Goal: Transaction & Acquisition: Purchase product/service

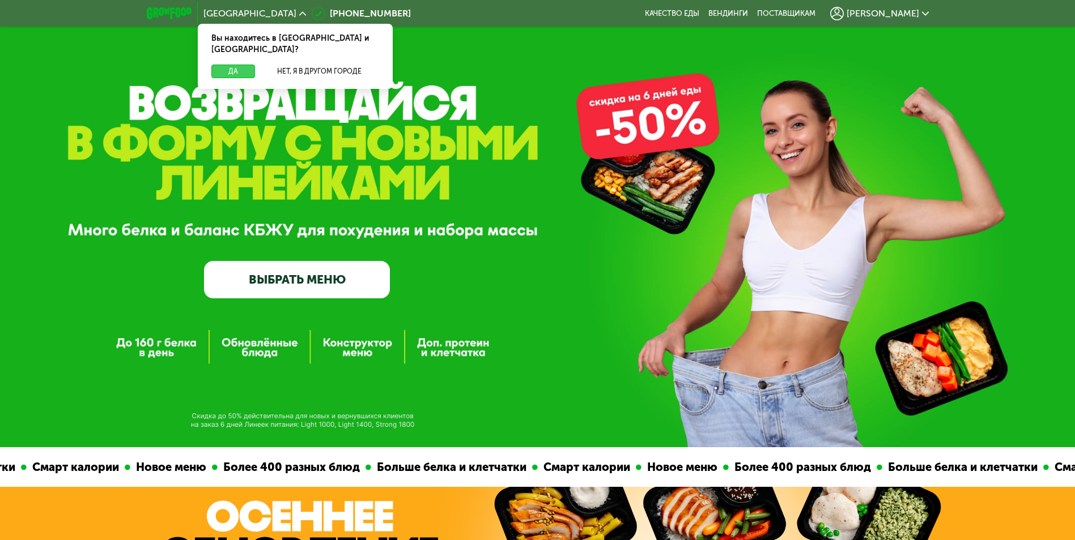
click at [229, 65] on button "Да" at bounding box center [233, 72] width 44 height 14
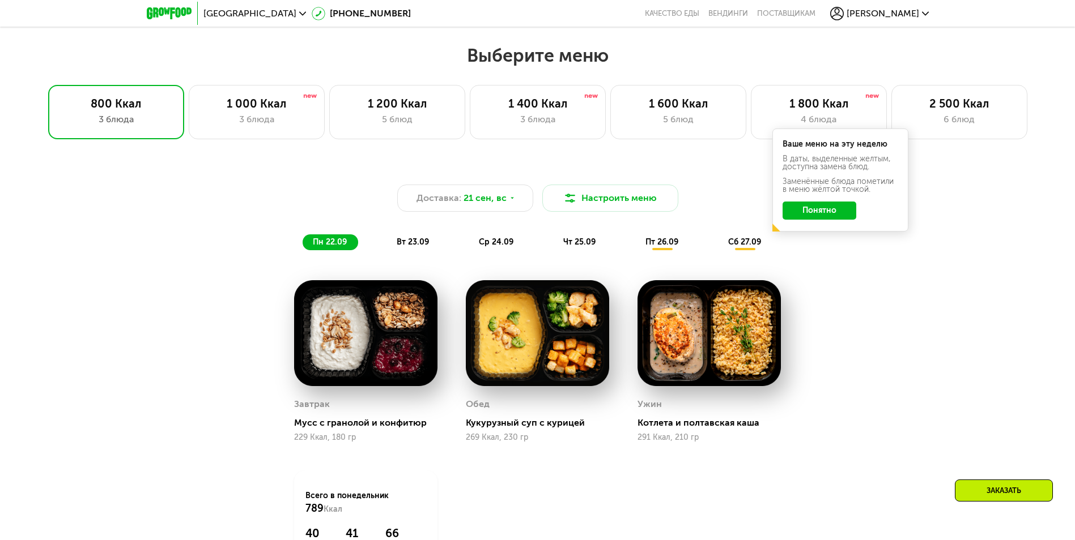
scroll to position [850, 0]
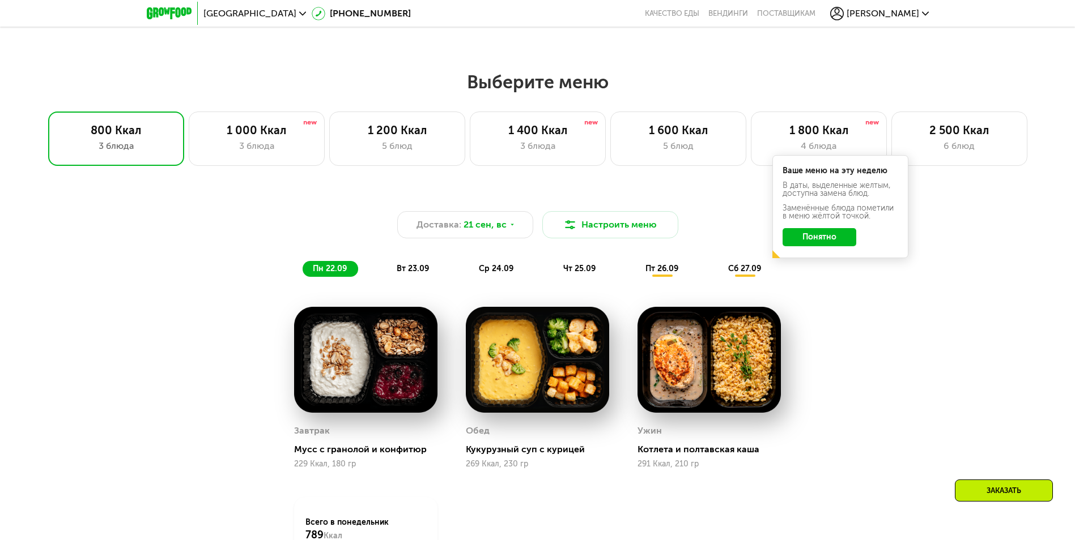
click at [417, 272] on span "вт 23.09" at bounding box center [413, 269] width 32 height 10
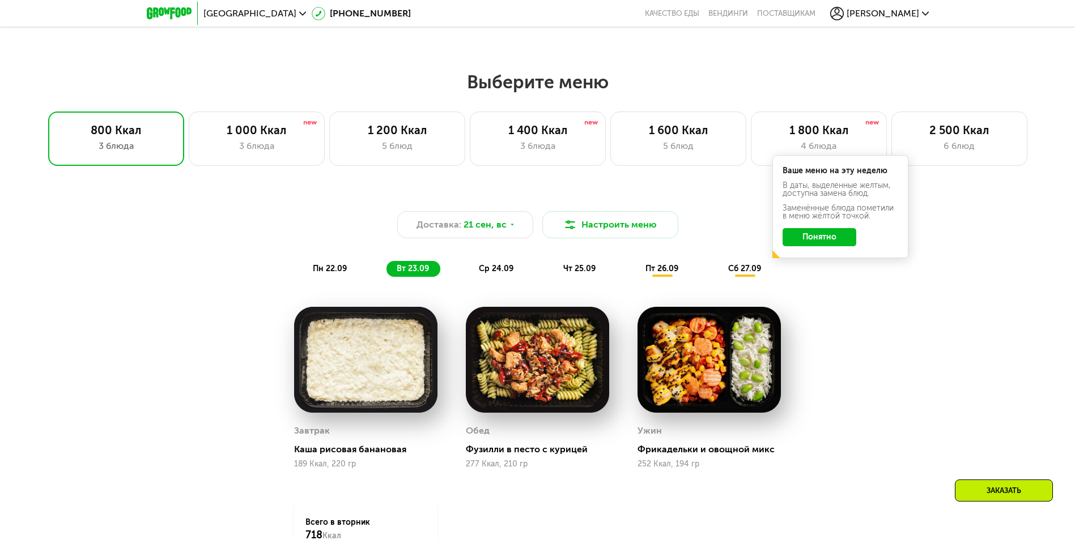
click at [498, 272] on span "ср 24.09" at bounding box center [496, 269] width 35 height 10
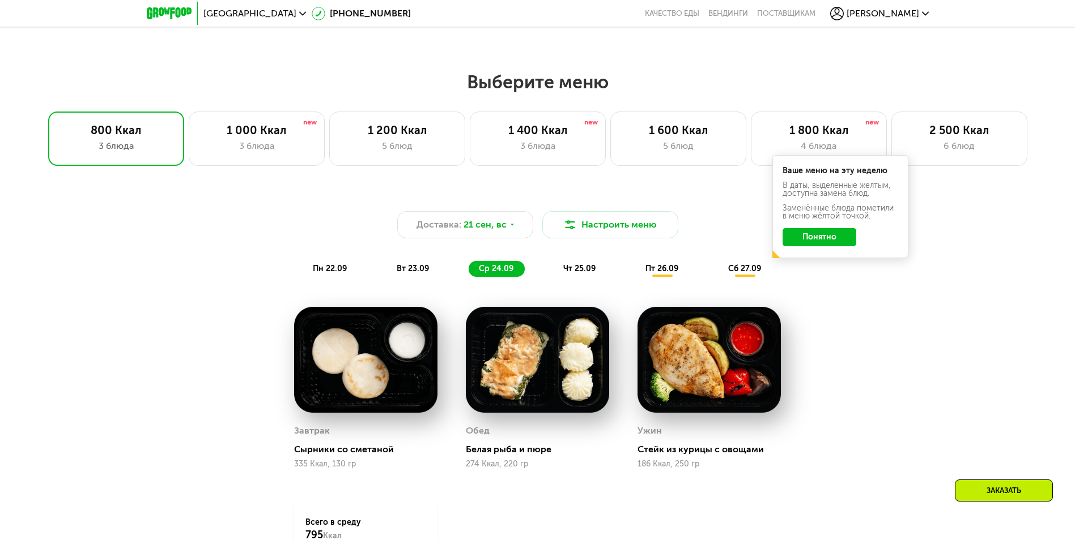
click at [579, 271] on span "чт 25.09" at bounding box center [579, 269] width 32 height 10
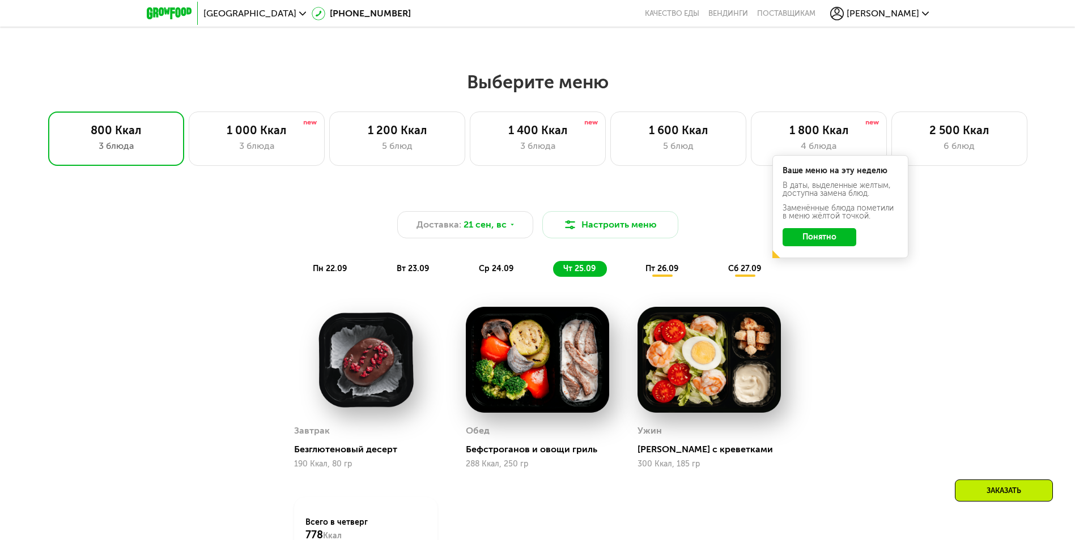
click at [655, 271] on span "пт 26.09" at bounding box center [661, 269] width 33 height 10
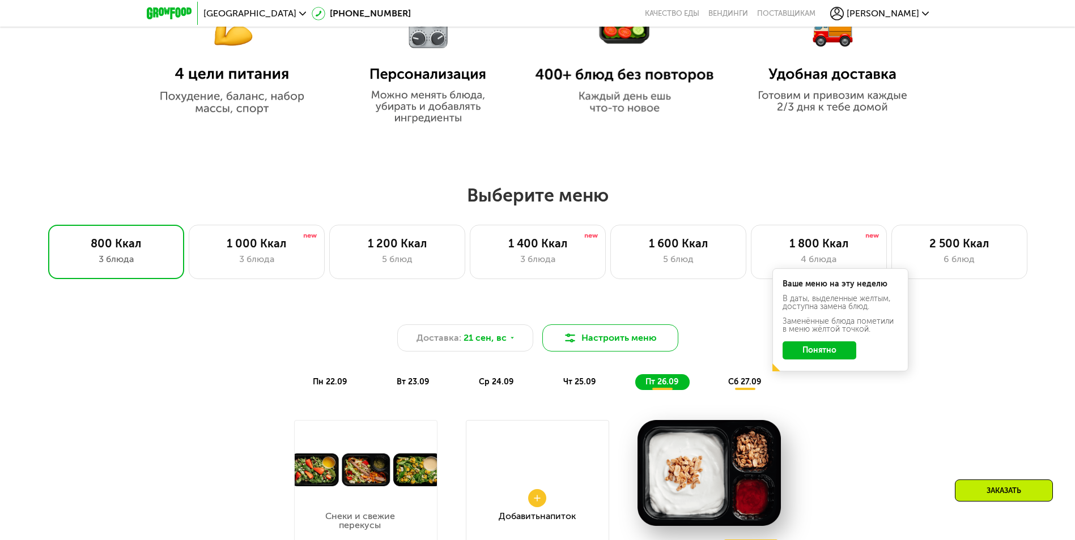
scroll to position [566, 0]
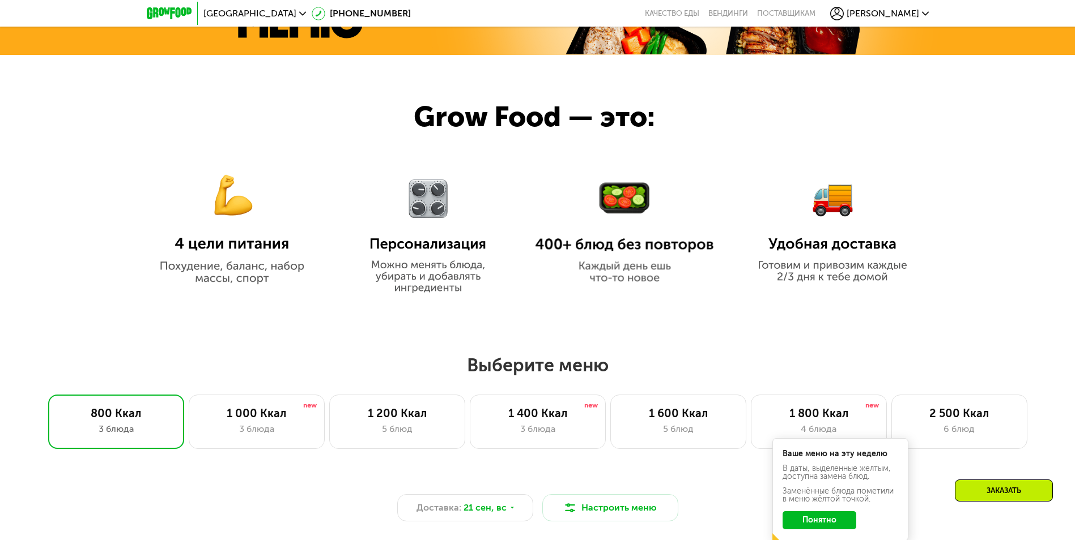
drag, startPoint x: 817, startPoint y: 521, endPoint x: 762, endPoint y: 524, distance: 55.6
click at [816, 521] on button "Понятно" at bounding box center [819, 521] width 74 height 18
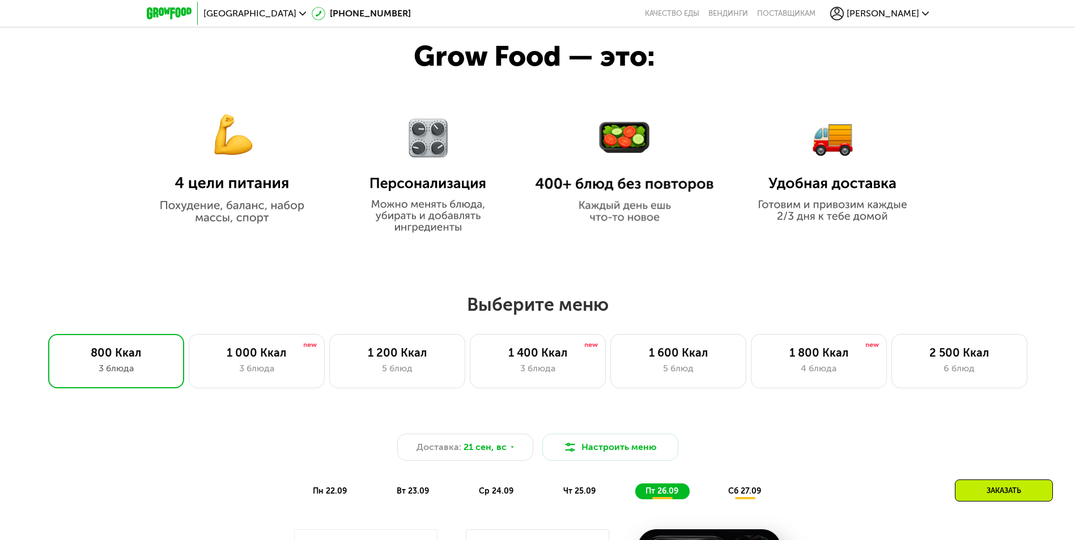
scroll to position [736, 0]
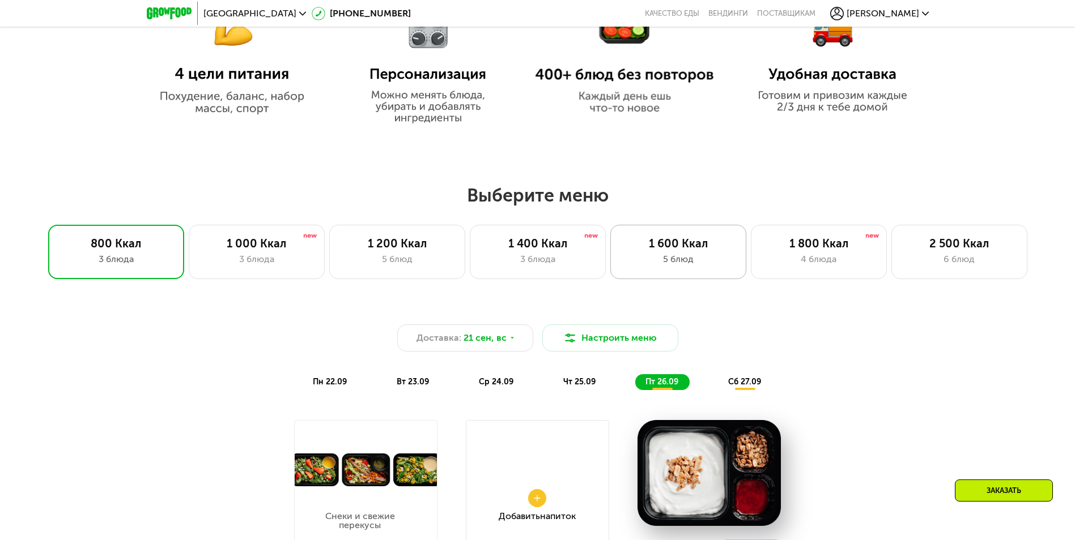
click at [683, 255] on div "1 600 Ккал 5 блюд" at bounding box center [678, 252] width 136 height 54
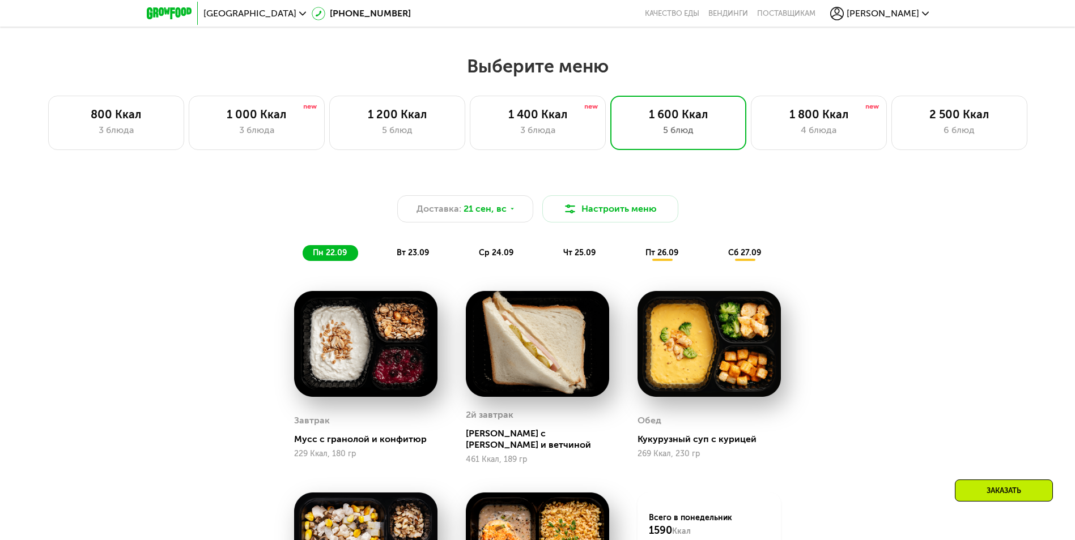
scroll to position [850, 0]
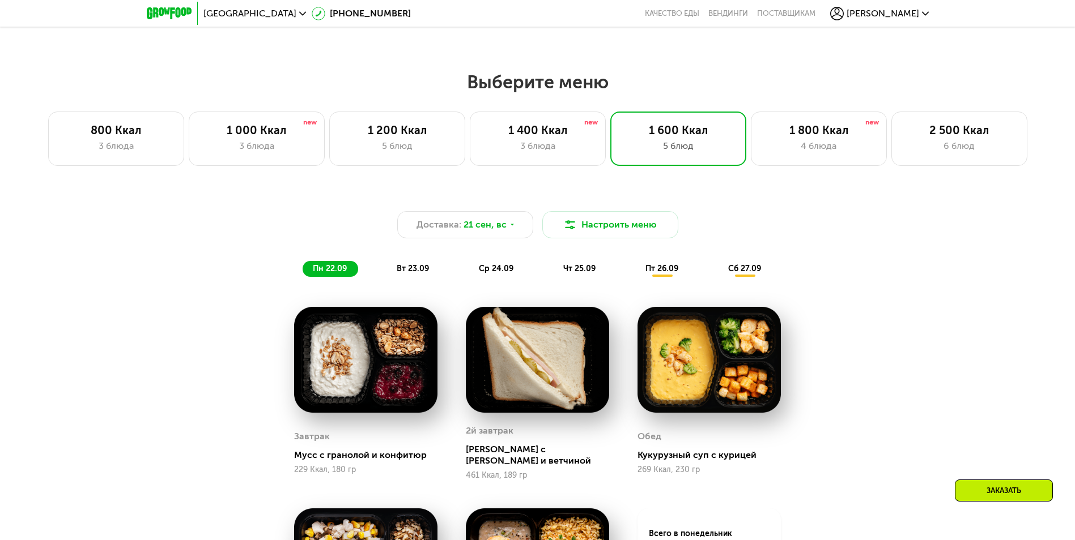
click at [1000, 488] on div "Заказать" at bounding box center [1003, 491] width 98 height 22
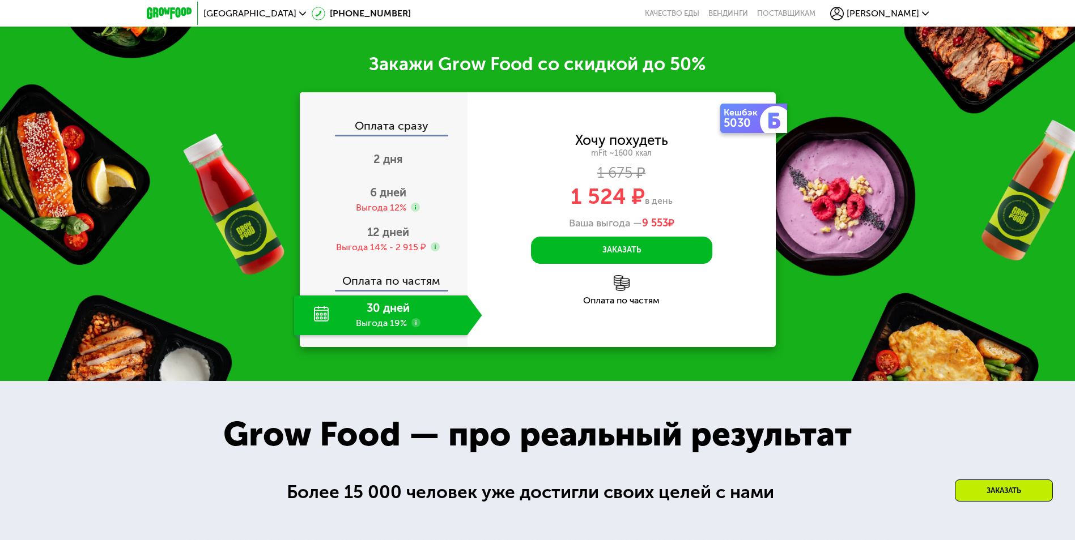
scroll to position [1587, 0]
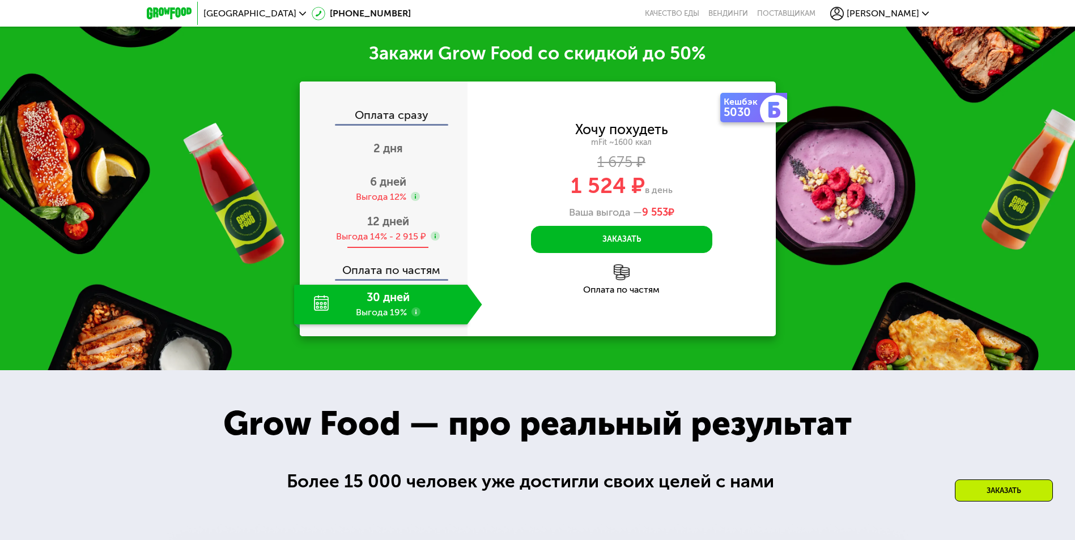
click at [388, 231] on div "Выгода 14% - 2 915 ₽" at bounding box center [381, 237] width 90 height 12
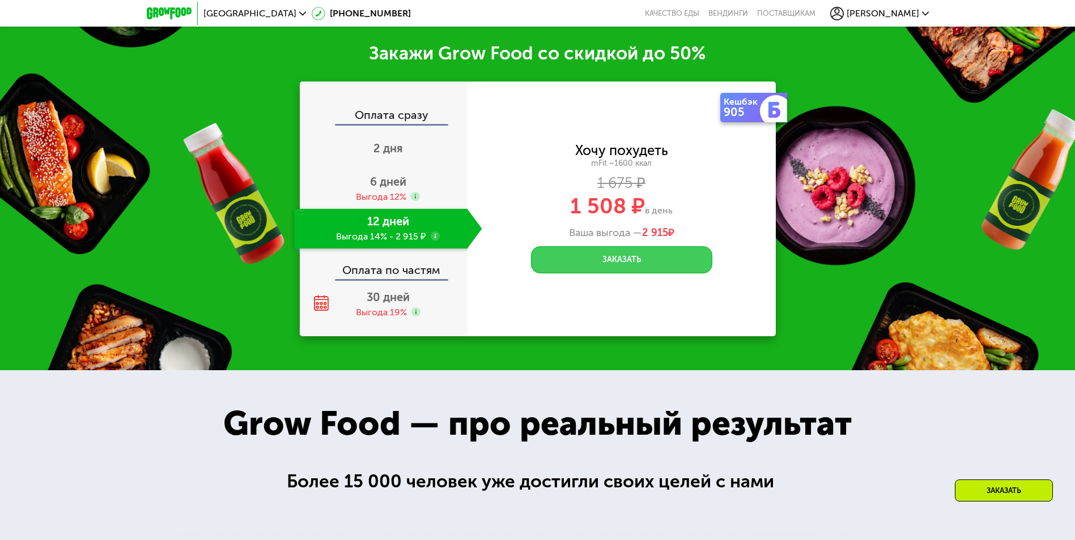
click at [625, 255] on button "Заказать" at bounding box center [621, 259] width 181 height 27
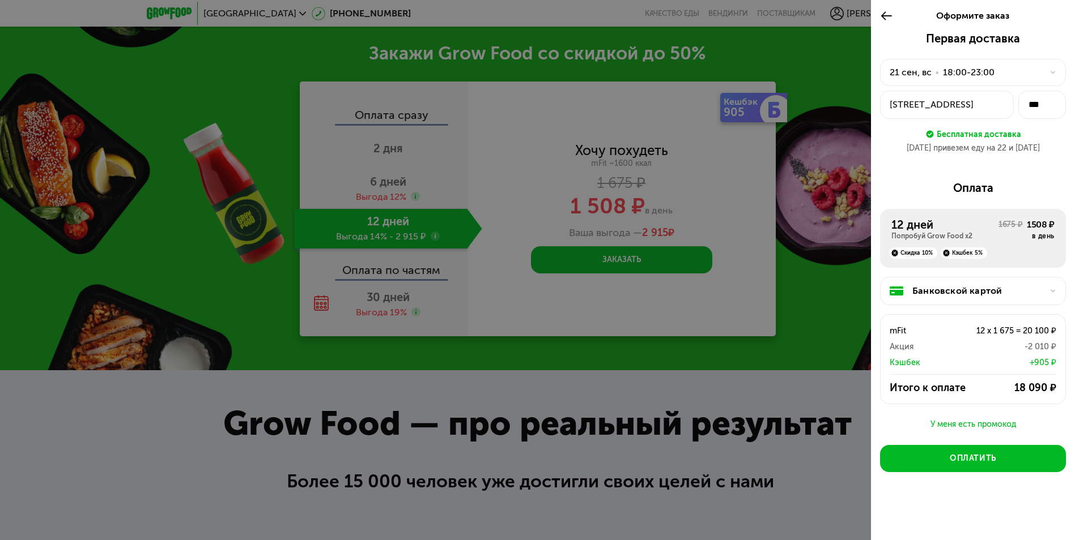
click at [387, 184] on div at bounding box center [537, 270] width 1075 height 540
click at [884, 15] on icon at bounding box center [886, 16] width 13 height 14
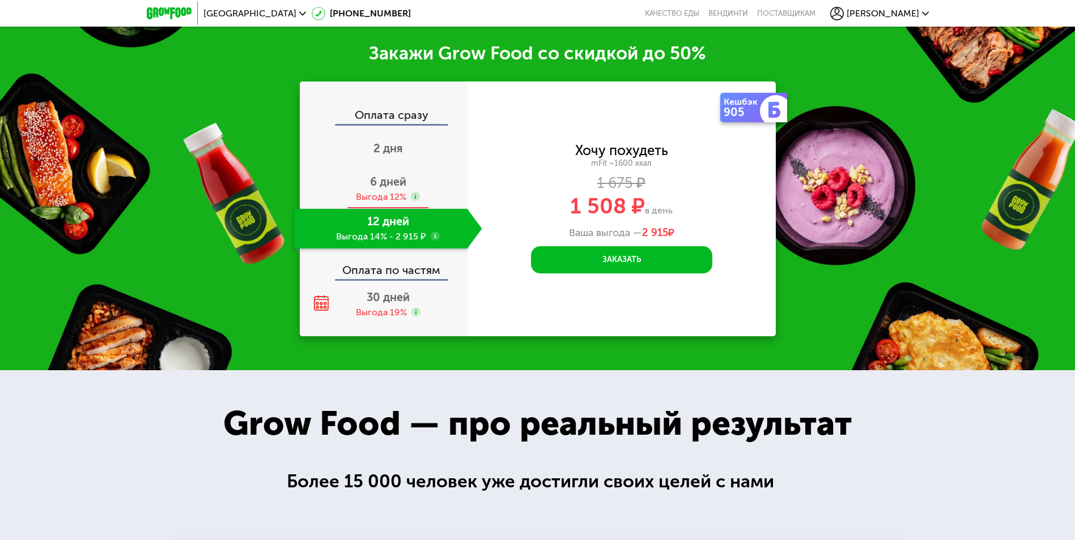
click at [375, 182] on div "6 дней Выгода 12%" at bounding box center [388, 189] width 188 height 40
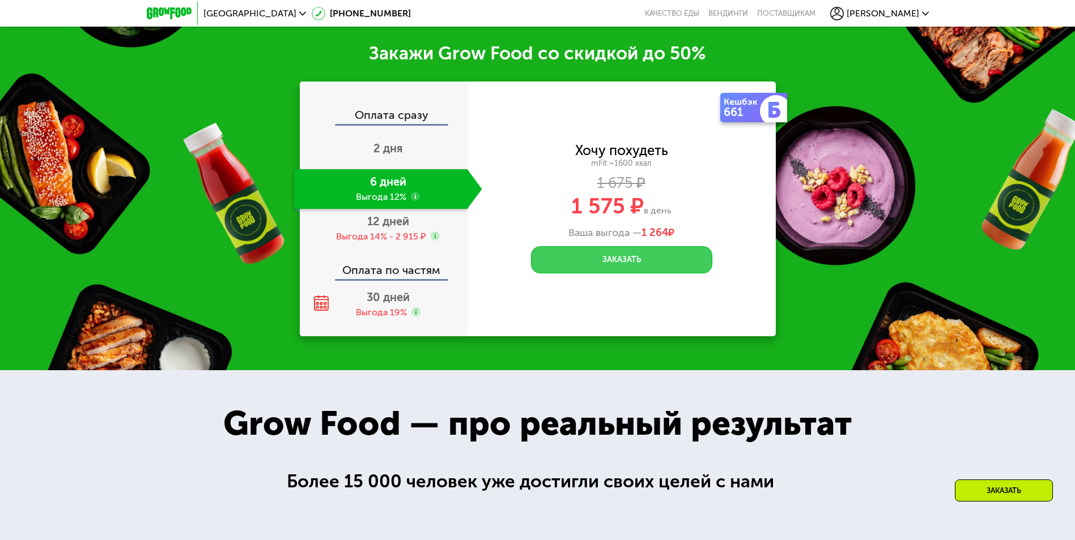
click at [609, 254] on button "Заказать" at bounding box center [621, 259] width 181 height 27
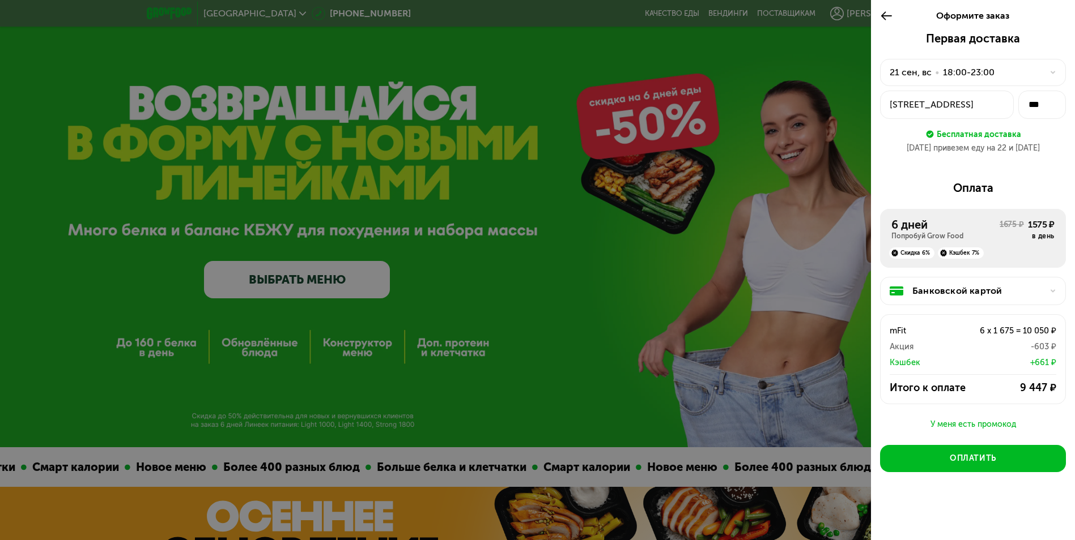
click at [301, 293] on div at bounding box center [537, 270] width 1075 height 540
drag, startPoint x: 889, startPoint y: 12, endPoint x: 880, endPoint y: 22, distance: 13.2
click at [887, 15] on icon at bounding box center [886, 16] width 13 height 14
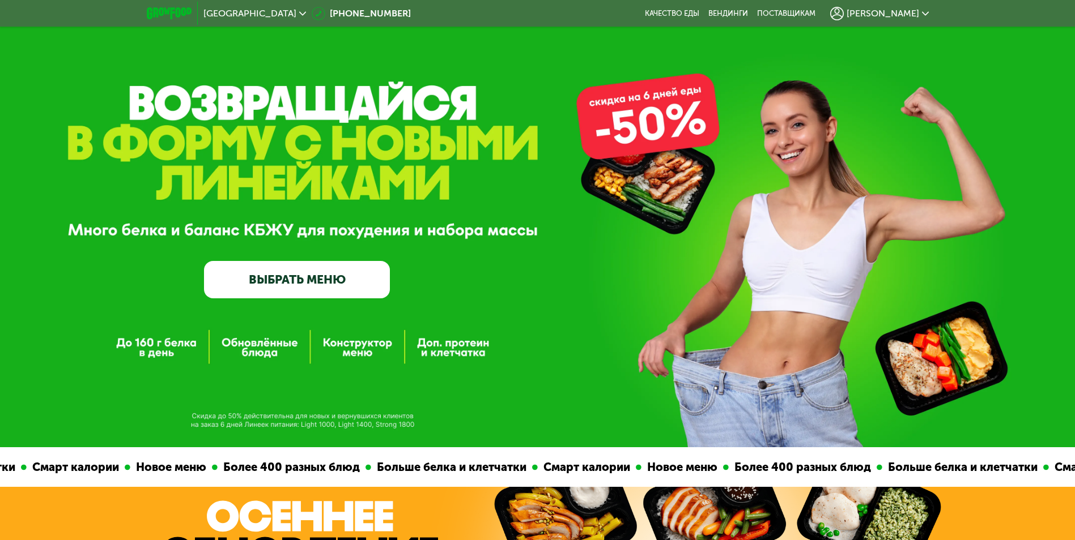
click at [298, 282] on link "ВЫБРАТЬ МЕНЮ" at bounding box center [297, 279] width 186 height 37
click at [295, 283] on link "ВЫБРАТЬ МЕНЮ" at bounding box center [297, 279] width 186 height 37
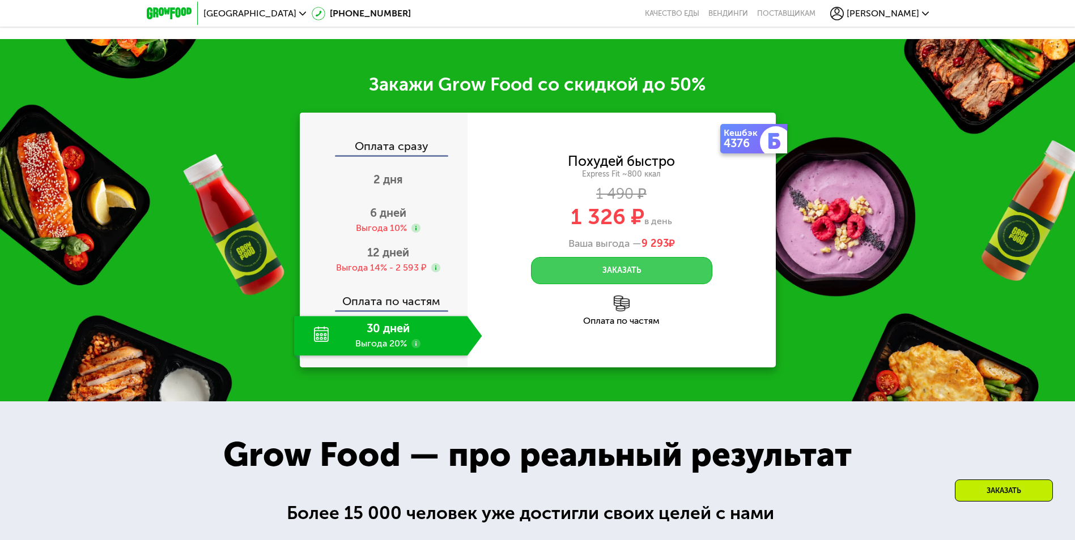
scroll to position [1408, 0]
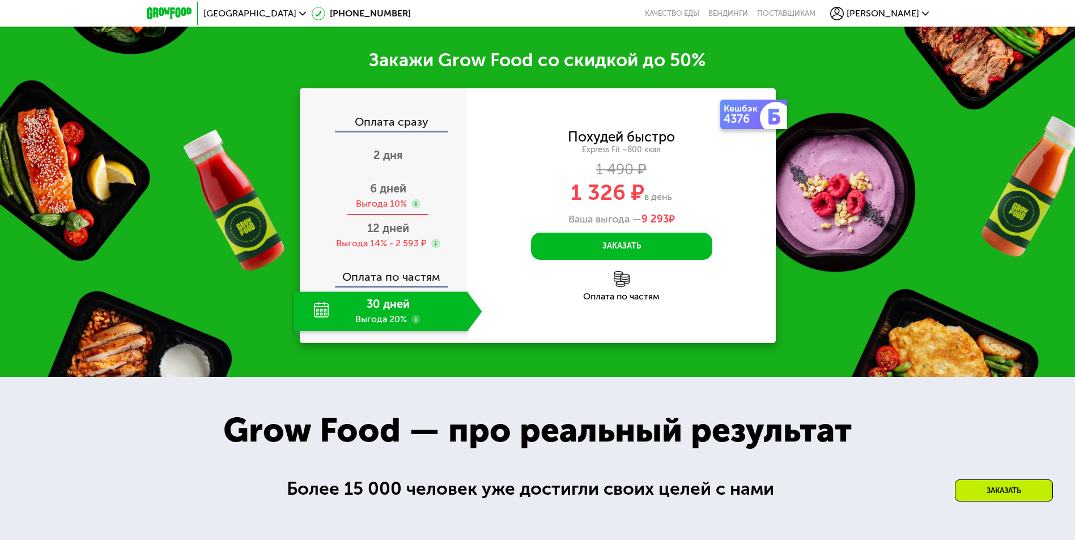
click at [393, 195] on span "6 дней" at bounding box center [388, 189] width 36 height 14
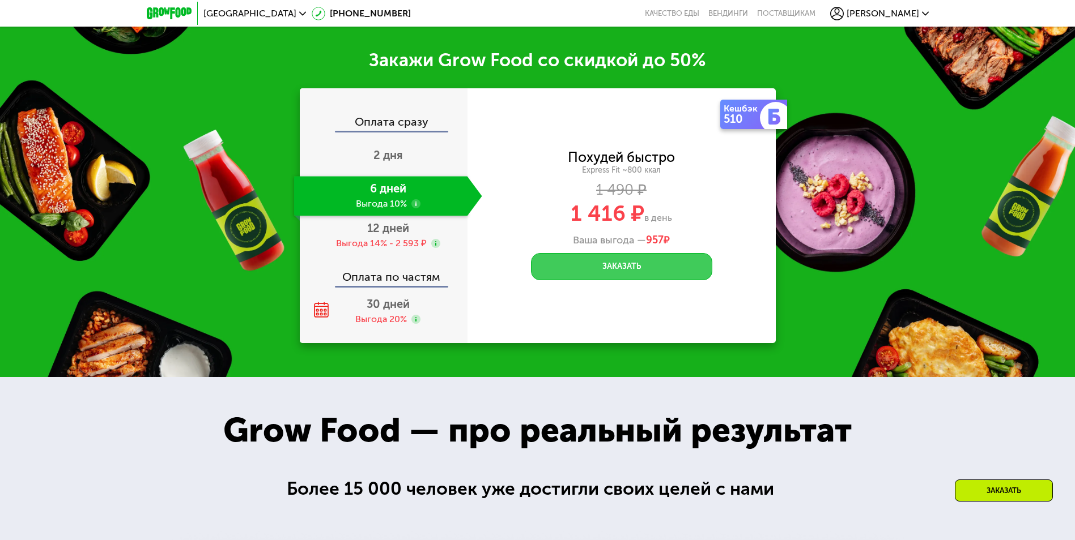
click at [600, 280] on button "Заказать" at bounding box center [621, 266] width 181 height 27
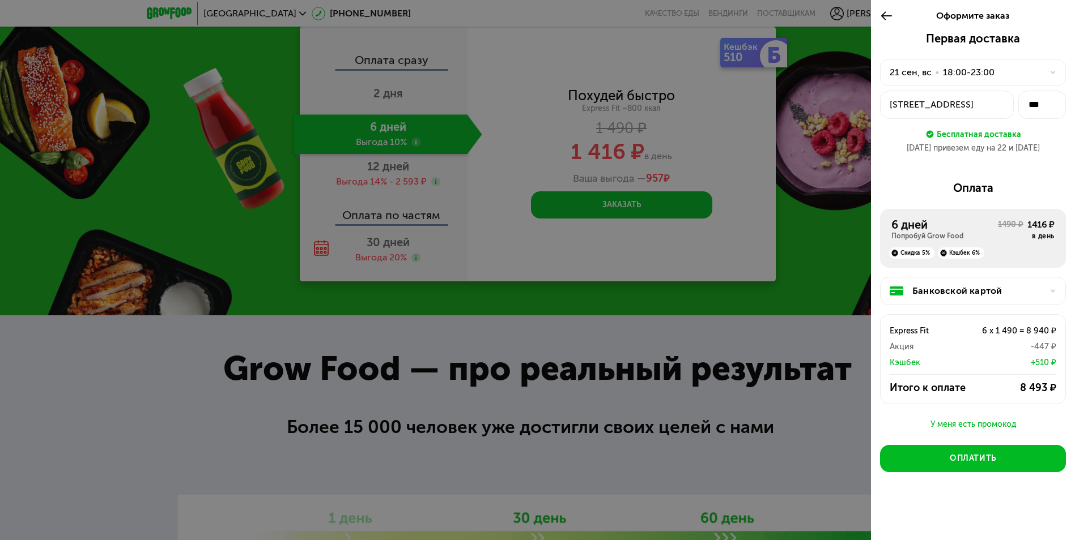
scroll to position [1351, 0]
